Goal: Task Accomplishment & Management: Use online tool/utility

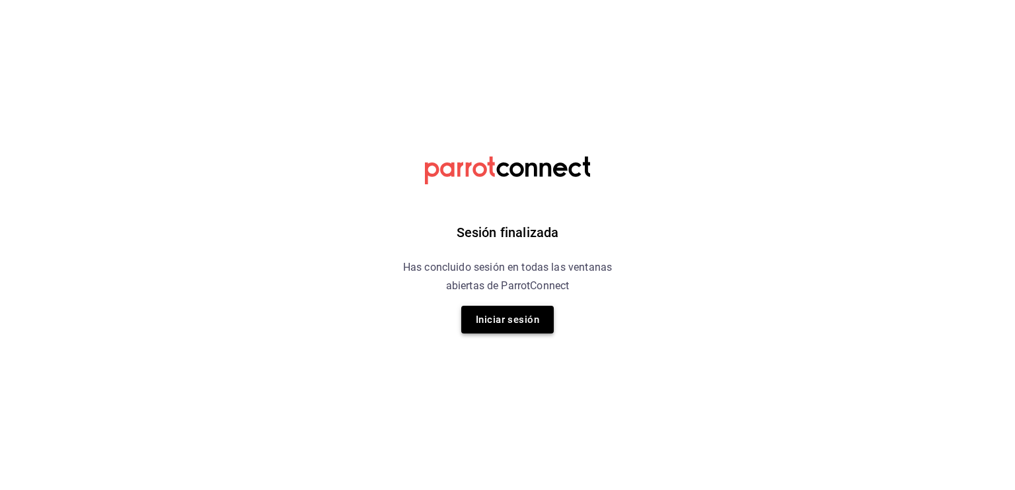
click at [519, 320] on button "Iniciar sesión" at bounding box center [507, 320] width 93 height 28
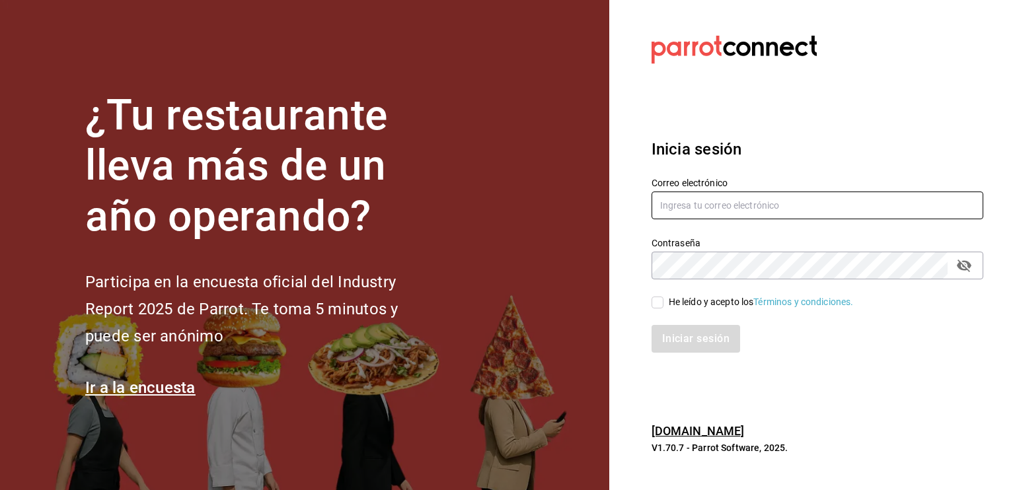
type input "info@gloriasdeli.com"
click at [657, 307] on input "He leído y acepto los Términos y condiciones." at bounding box center [658, 303] width 12 height 12
checkbox input "true"
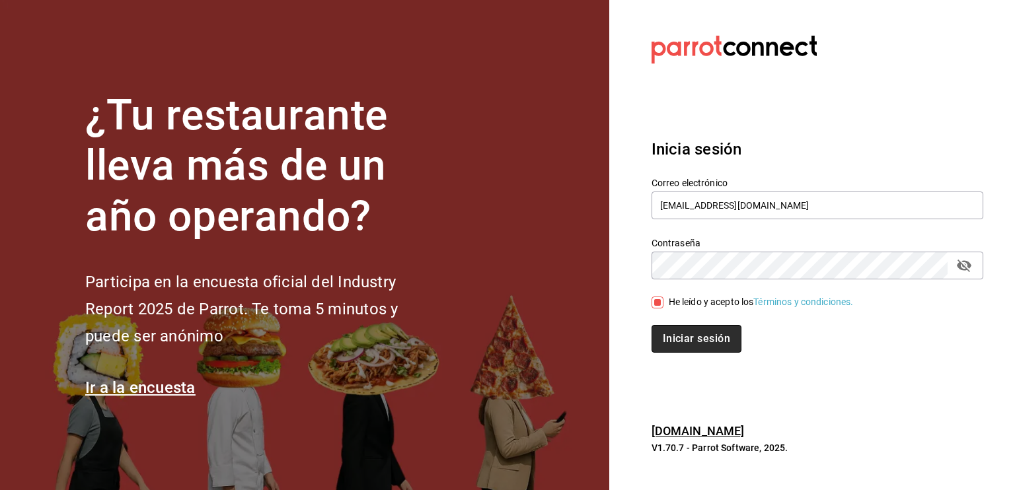
click at [669, 336] on button "Iniciar sesión" at bounding box center [697, 339] width 90 height 28
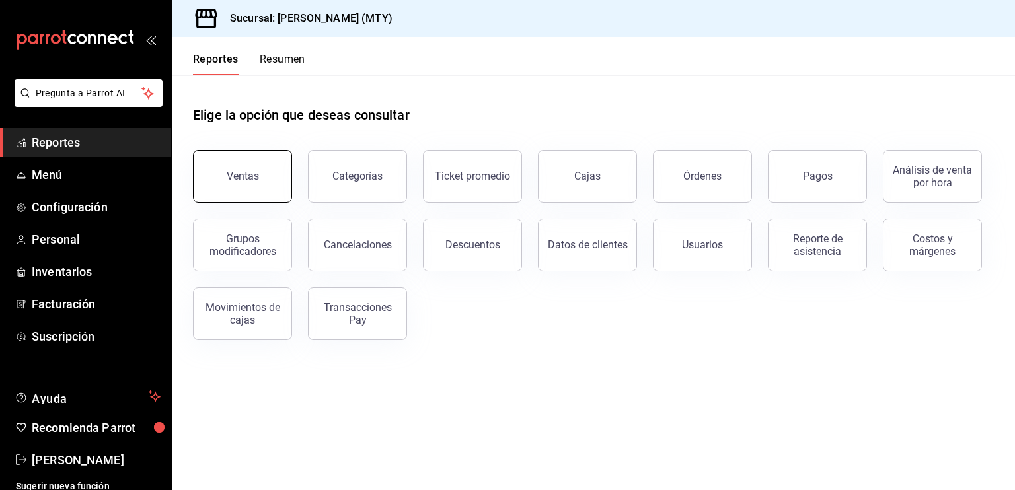
click at [262, 190] on button "Ventas" at bounding box center [242, 176] width 99 height 53
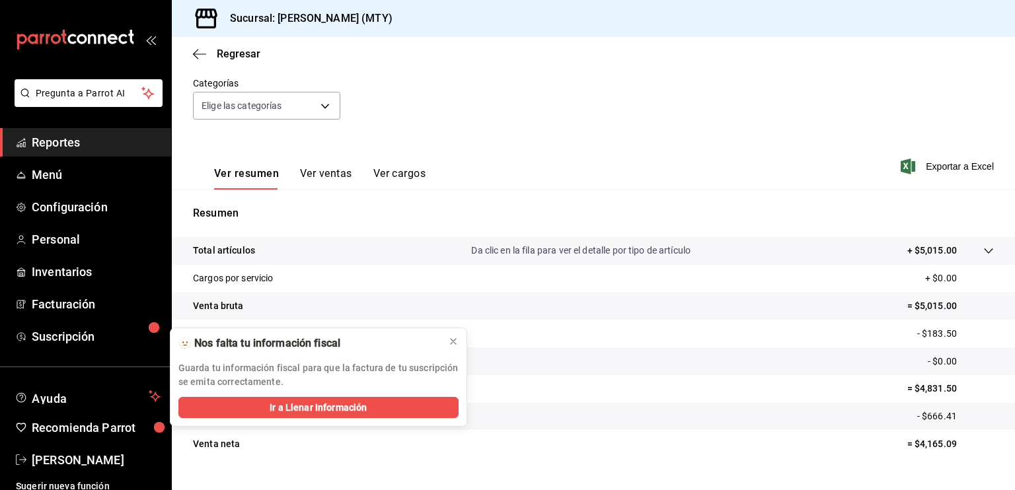
scroll to position [132, 0]
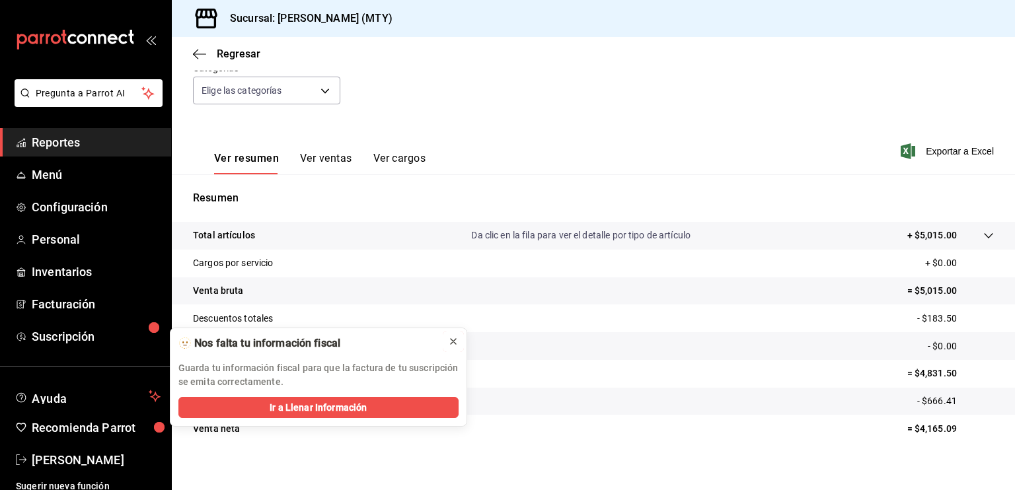
click at [449, 336] on icon at bounding box center [453, 341] width 11 height 11
